Goal: Task Accomplishment & Management: Manage account settings

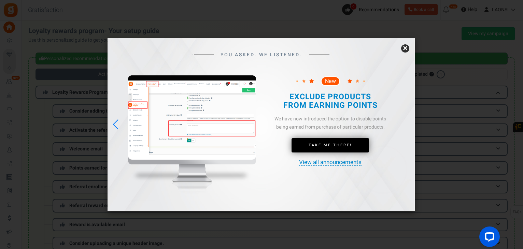
click at [404, 51] on link "×" at bounding box center [405, 48] width 8 height 8
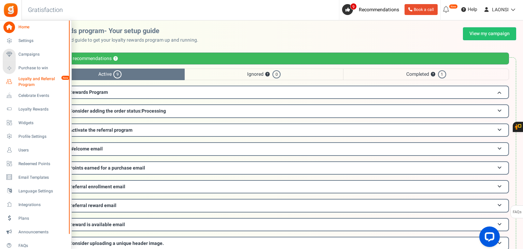
click at [40, 82] on span "Loyalty and Referral Program" at bounding box center [43, 82] width 50 height 12
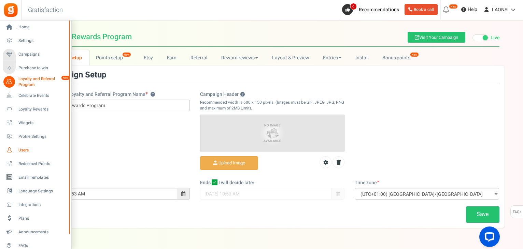
click at [23, 151] on span "Users" at bounding box center [42, 151] width 48 height 6
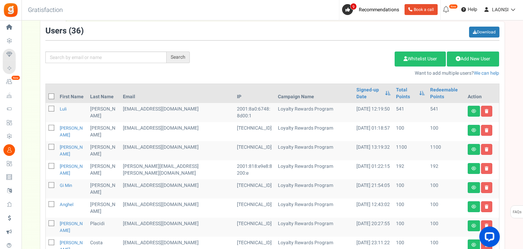
scroll to position [68, 0]
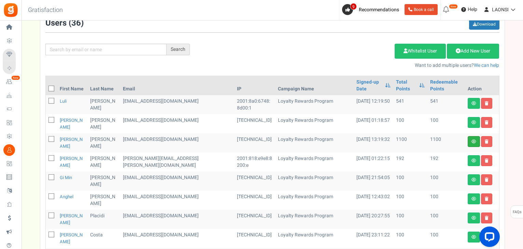
click at [469, 140] on link at bounding box center [474, 141] width 12 height 11
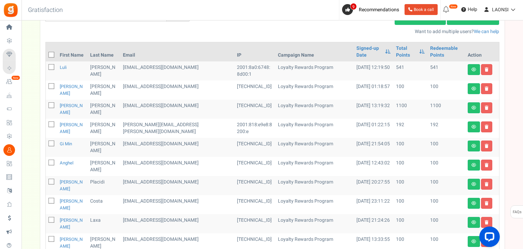
scroll to position [102, 0]
click at [357, 54] on link "Signed-up Date" at bounding box center [369, 52] width 25 height 14
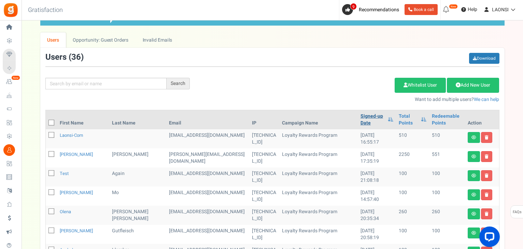
scroll to position [34, 0]
click at [361, 117] on link "Signed-up Date" at bounding box center [373, 120] width 24 height 14
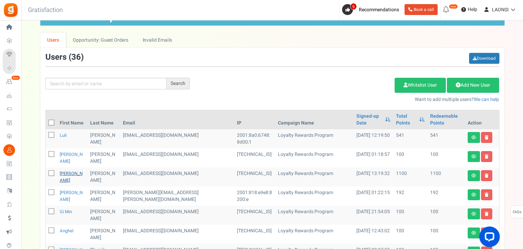
click at [67, 172] on link "[PERSON_NAME]" at bounding box center [71, 176] width 23 height 13
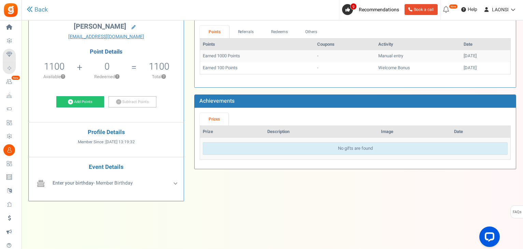
drag, startPoint x: 195, startPoint y: 155, endPoint x: 200, endPoint y: 149, distance: 8.2
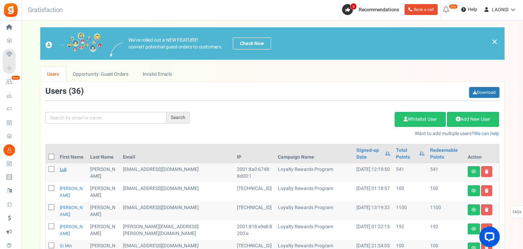
click at [63, 169] on link "Luli" at bounding box center [63, 169] width 7 height 6
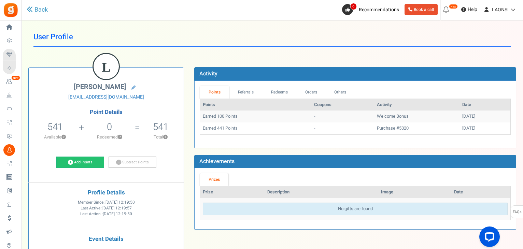
drag, startPoint x: 181, startPoint y: 141, endPoint x: 184, endPoint y: 132, distance: 10.0
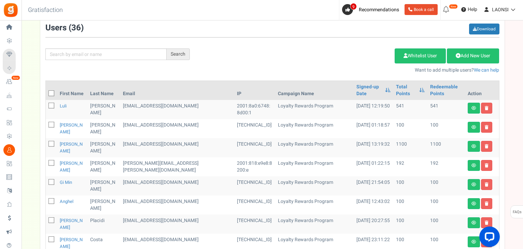
scroll to position [68, 0]
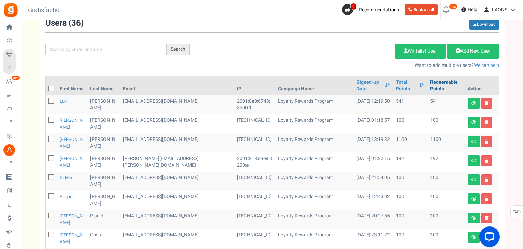
click at [440, 81] on link "Redeemable Points" at bounding box center [446, 86] width 32 height 14
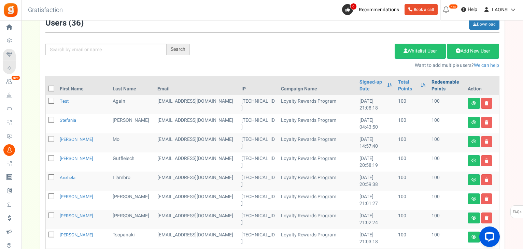
click at [439, 81] on link "Redeemable Points" at bounding box center [447, 86] width 31 height 14
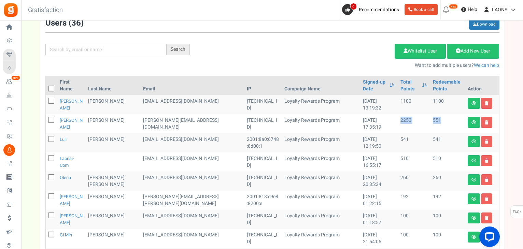
drag, startPoint x: 383, startPoint y: 120, endPoint x: 433, endPoint y: 121, distance: 50.2
click at [433, 121] on tr "[PERSON_NAME] [PERSON_NAME][EMAIL_ADDRESS][DOMAIN_NAME] [TECHNICAL_ID] Loyalty …" at bounding box center [273, 123] width 454 height 19
click at [430, 122] on td "551" at bounding box center [447, 123] width 35 height 19
drag, startPoint x: 420, startPoint y: 119, endPoint x: 430, endPoint y: 119, distance: 9.6
click at [430, 119] on td "551" at bounding box center [447, 123] width 35 height 19
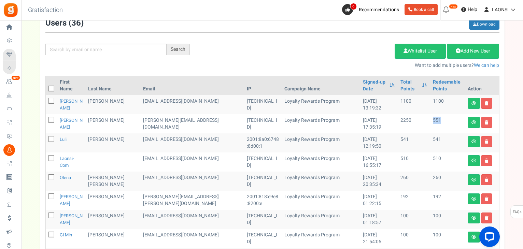
click at [430, 119] on td "551" at bounding box center [447, 123] width 35 height 19
drag, startPoint x: 421, startPoint y: 104, endPoint x: 445, endPoint y: 104, distance: 24.6
click at [445, 104] on td "1100" at bounding box center [447, 104] width 35 height 19
click at [438, 116] on td "551" at bounding box center [447, 123] width 35 height 19
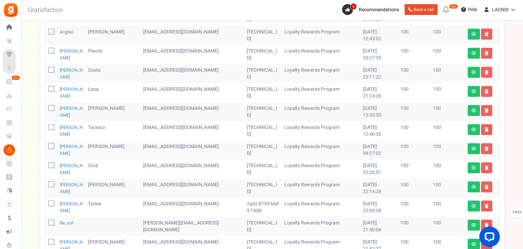
scroll to position [361, 0]
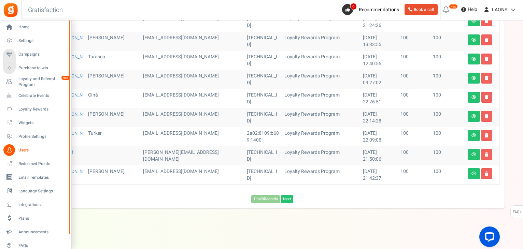
click at [26, 148] on span "Users" at bounding box center [42, 151] width 48 height 6
